Goal: Task Accomplishment & Management: Use online tool/utility

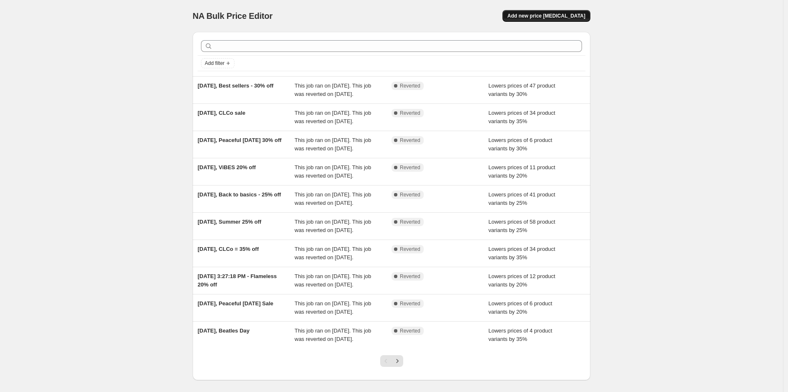
click at [553, 17] on span "Add new price change job" at bounding box center [547, 16] width 78 height 7
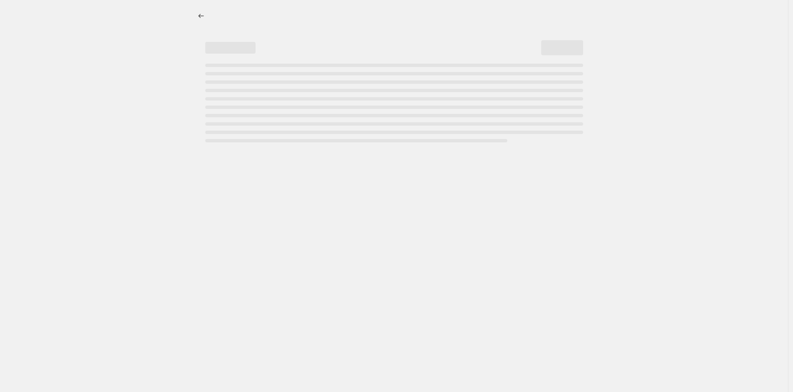
select select "percentage"
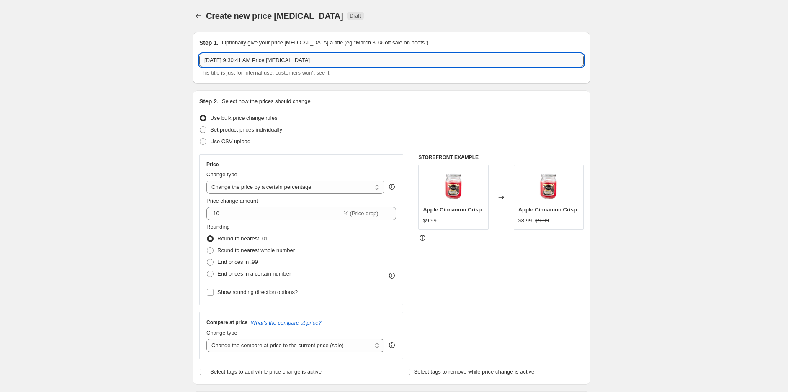
drag, startPoint x: 317, startPoint y: 59, endPoint x: 236, endPoint y: 63, distance: 81.7
click at [236, 63] on input "Oct 2, 2025, 9:30:41 AM Price change job" at bounding box center [391, 60] width 384 height 13
type input "Oct 2, 2025, Rugged & Refined 30% off"
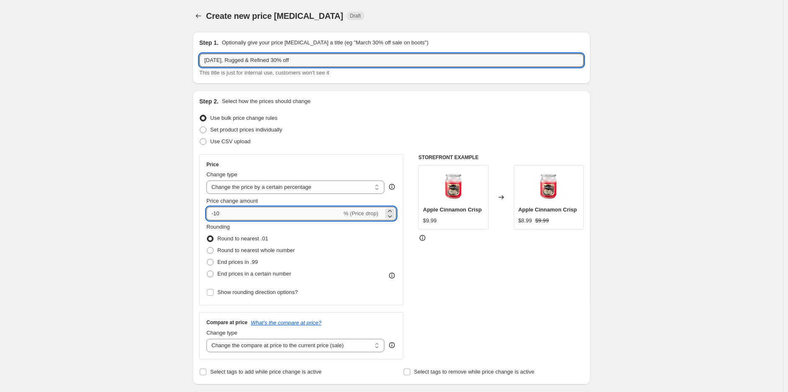
click at [253, 212] on input "-10" at bounding box center [273, 213] width 135 height 13
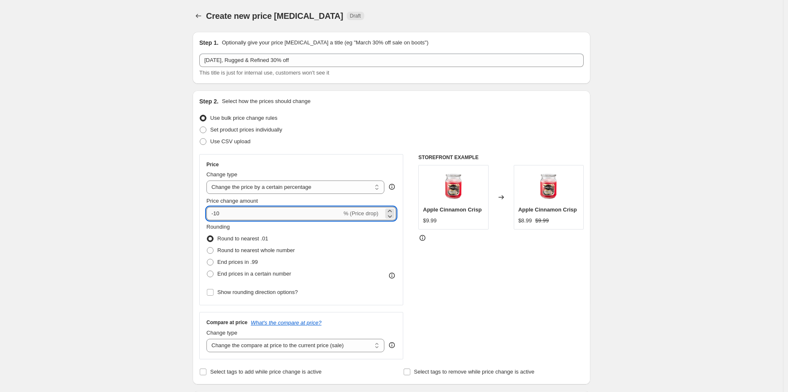
type input "-1"
type input "-30"
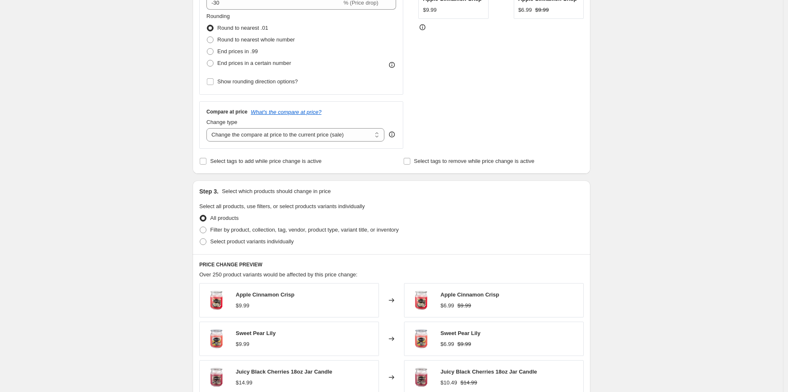
scroll to position [279, 0]
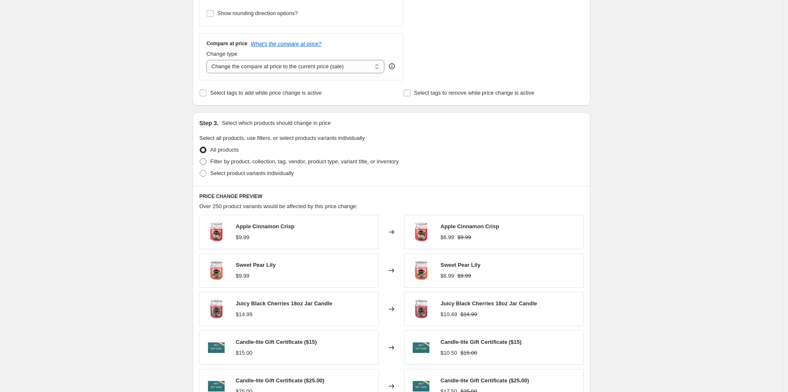
click at [353, 159] on span "Filter by product, collection, tag, vendor, product type, variant title, or inv…" at bounding box center [304, 161] width 188 height 6
click at [200, 159] on input "Filter by product, collection, tag, vendor, product type, variant title, or inv…" at bounding box center [200, 158] width 0 height 0
radio input "true"
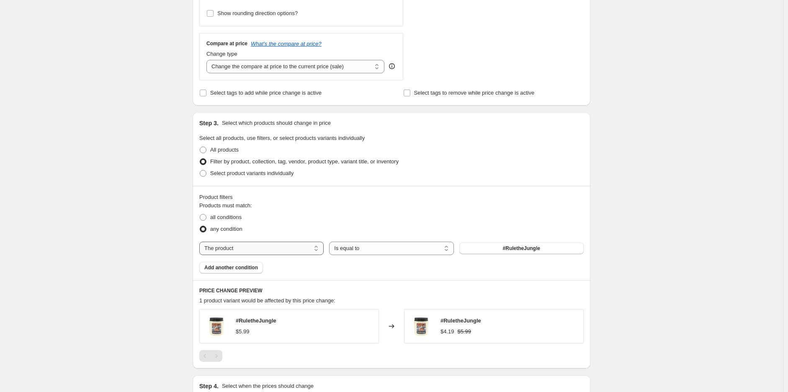
click at [298, 249] on select "The product The product's collection The product's tag The product's vendor The…" at bounding box center [261, 248] width 124 height 13
select select "collection"
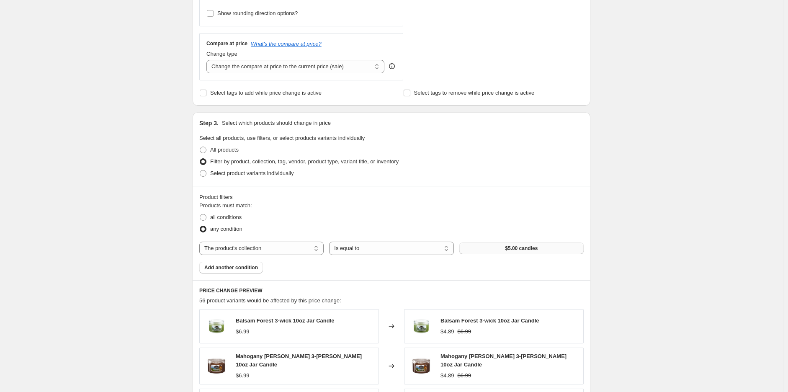
click at [503, 244] on button "$5.00 candles" at bounding box center [521, 248] width 124 height 12
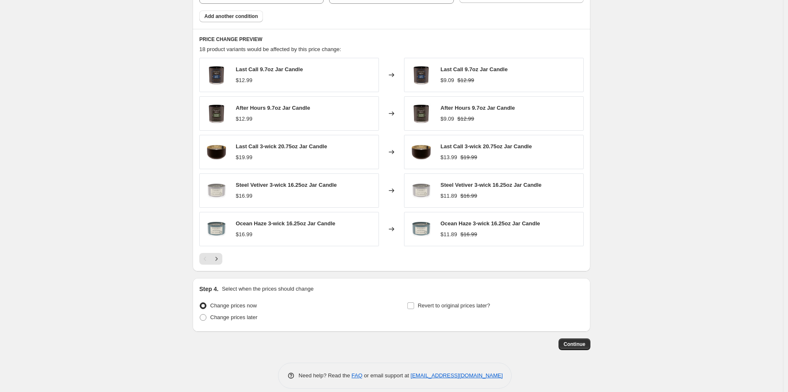
scroll to position [540, 0]
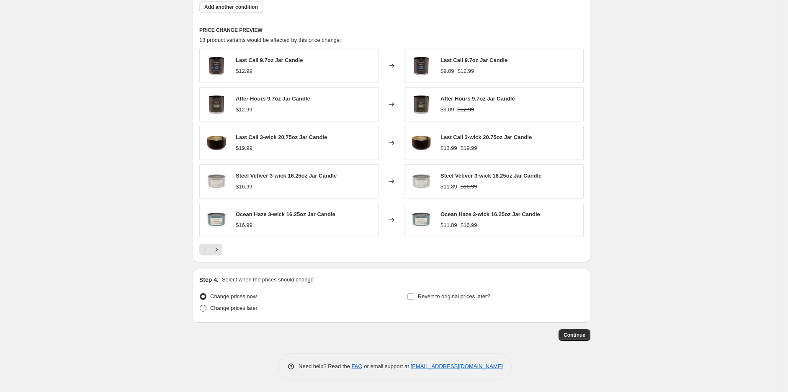
click at [250, 307] on span "Change prices later" at bounding box center [233, 308] width 47 height 6
click at [200, 305] on input "Change prices later" at bounding box center [200, 305] width 0 height 0
radio input "true"
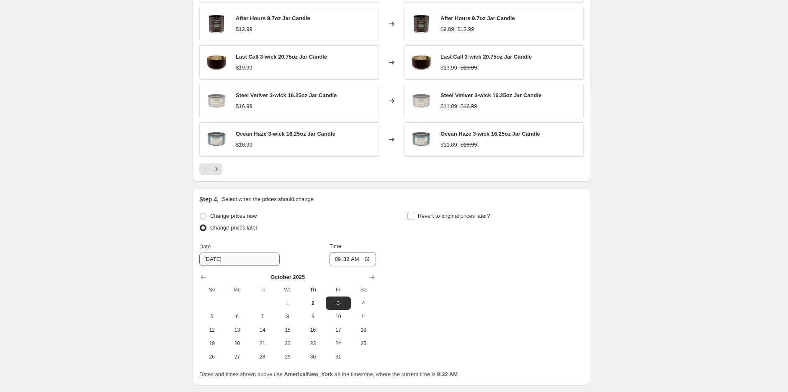
scroll to position [633, 0]
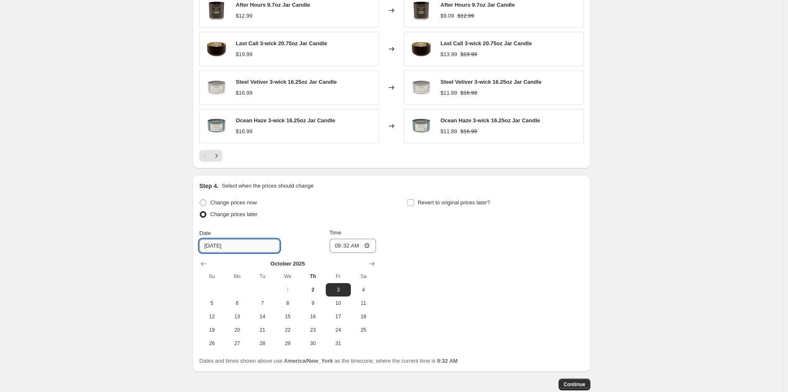
click at [219, 245] on input "10/3/2025" at bounding box center [239, 245] width 80 height 13
click at [216, 244] on input "10/3/2025" at bounding box center [239, 245] width 80 height 13
type input "10/2/2025"
click at [306, 241] on div "Date 10/2/2025 Time 09:32" at bounding box center [287, 241] width 177 height 24
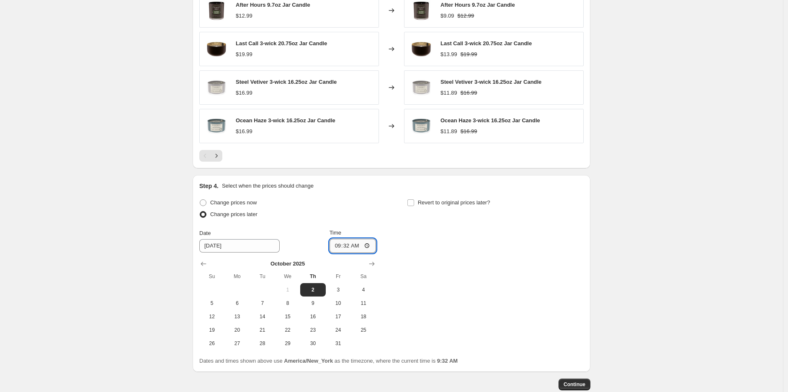
click at [370, 247] on input "09:32" at bounding box center [353, 246] width 47 height 14
type input "23:30"
click at [490, 253] on div "Change prices now Change prices later Date 10/2/2025 Time 23:30 October 2025 Su…" at bounding box center [391, 273] width 384 height 153
click at [438, 203] on span "Revert to original prices later?" at bounding box center [454, 202] width 72 height 6
click at [414, 203] on input "Revert to original prices later?" at bounding box center [410, 202] width 7 height 7
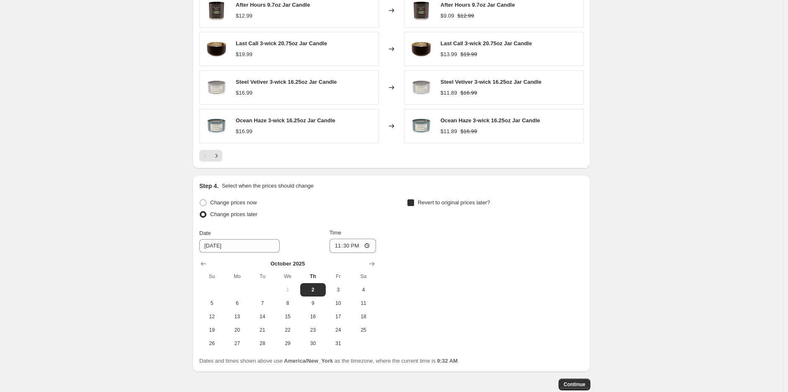
checkbox input "true"
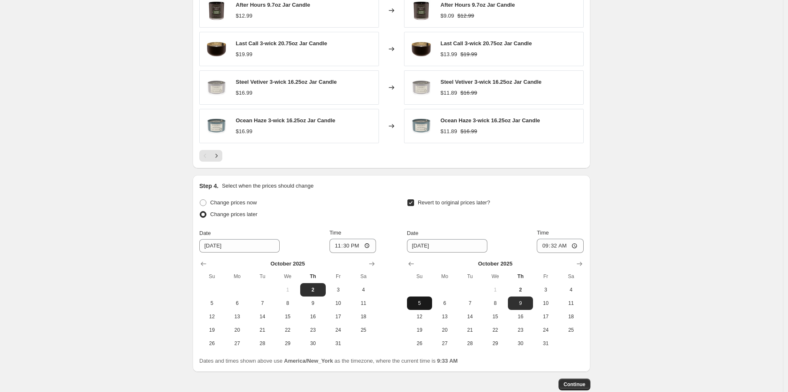
click at [423, 303] on span "5" at bounding box center [419, 303] width 18 height 7
type input "10/5/2025"
click at [550, 245] on input "09:32" at bounding box center [560, 246] width 47 height 14
click at [549, 247] on input "09:32" at bounding box center [560, 246] width 47 height 14
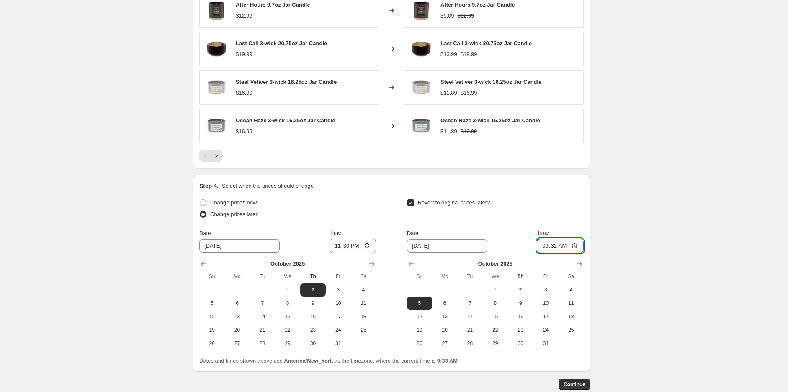
click at [580, 245] on input "09:32" at bounding box center [560, 246] width 47 height 14
type input "00:32"
click at [584, 219] on div "Revert to original prices later?" at bounding box center [495, 209] width 177 height 25
click at [570, 382] on span "Continue" at bounding box center [575, 384] width 22 height 7
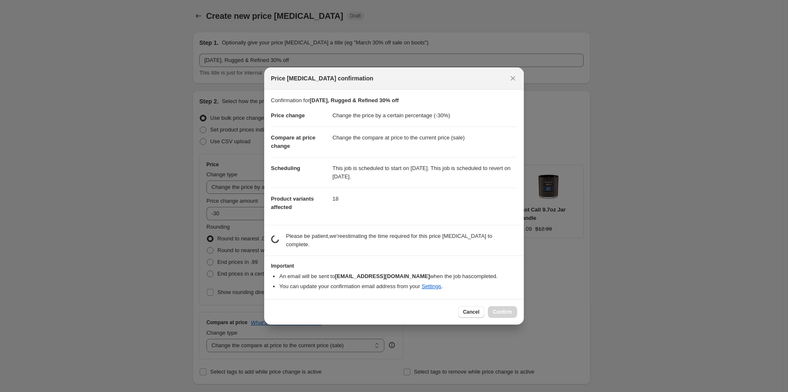
scroll to position [0, 0]
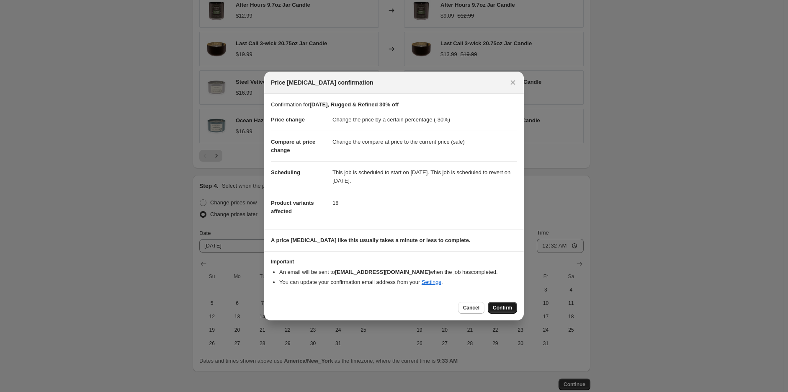
click at [499, 311] on span "Confirm" at bounding box center [502, 307] width 19 height 7
